Goal: Book appointment/travel/reservation

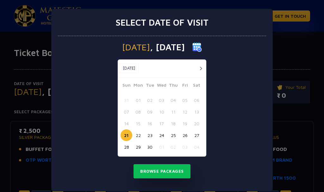
click at [200, 70] on button "button" at bounding box center [201, 69] width 8 height 8
click at [150, 135] on button "21" at bounding box center [150, 136] width 12 height 12
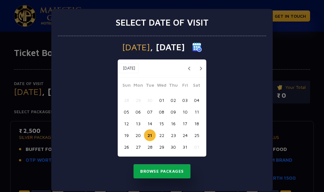
click at [165, 169] on button "Browse Packages" at bounding box center [162, 171] width 57 height 15
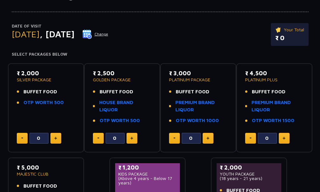
scroll to position [63, 0]
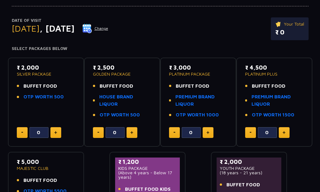
click at [135, 131] on button at bounding box center [131, 132] width 11 height 11
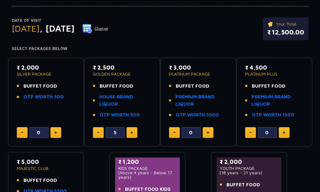
click at [135, 131] on button at bounding box center [131, 132] width 11 height 11
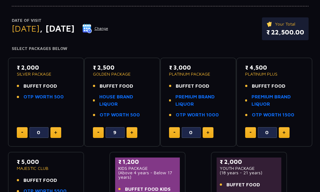
type input "10"
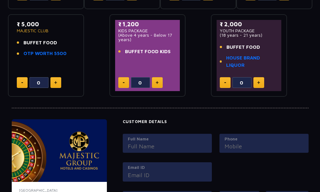
scroll to position [190, 0]
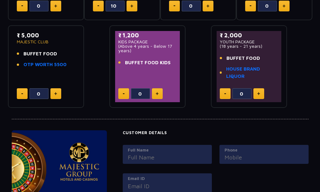
click at [159, 93] on button at bounding box center [157, 93] width 11 height 11
type input "2"
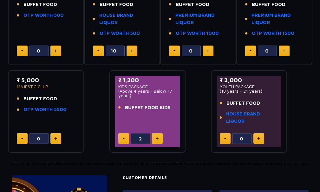
scroll to position [134, 0]
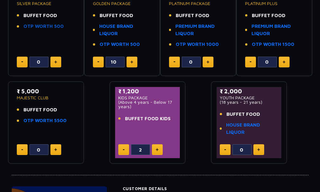
click at [32, 26] on link "OTP WORTH 500" at bounding box center [43, 26] width 40 height 7
